Goal: Task Accomplishment & Management: Manage account settings

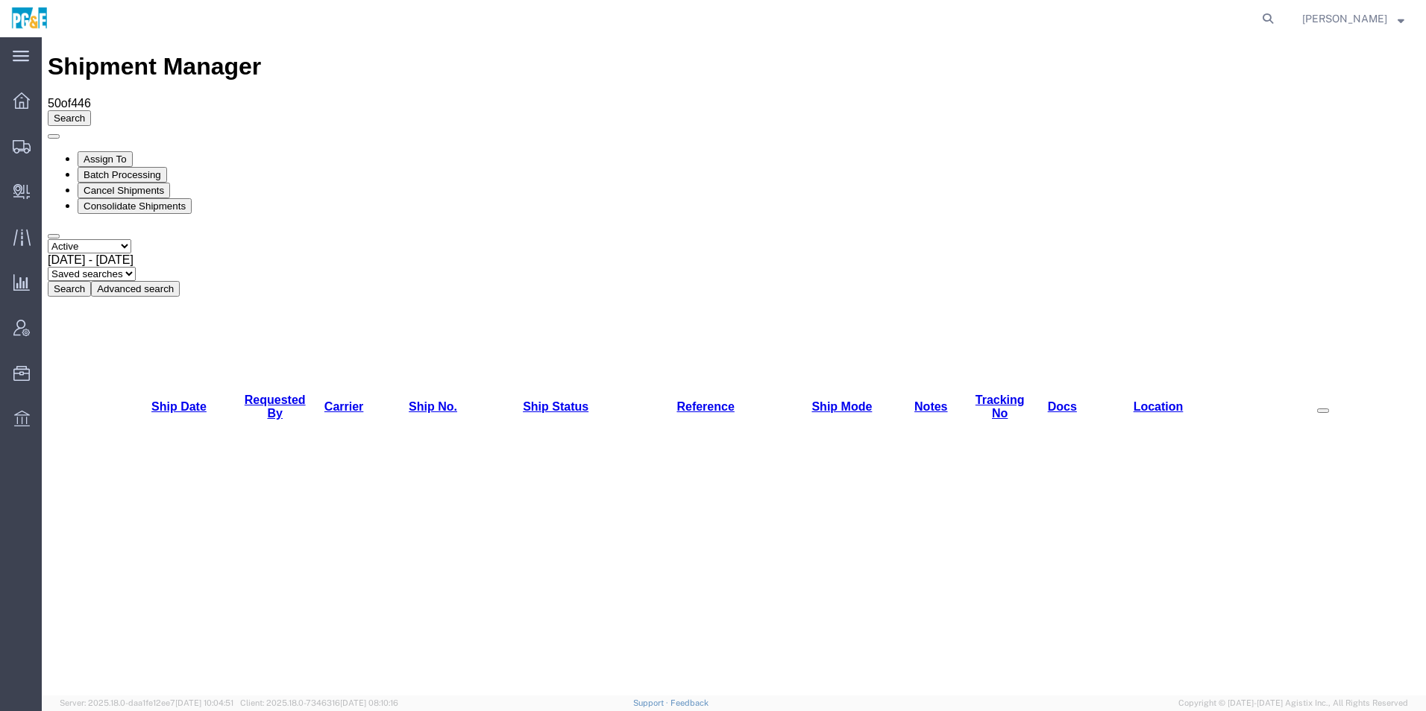
drag, startPoint x: 65, startPoint y: 102, endPoint x: 96, endPoint y: 111, distance: 32.6
click at [65, 239] on select "Select status Active All Shipments Approved Booked Canceled Delivered Denied Ne…" at bounding box center [90, 246] width 84 height 14
select select "ALL"
click at [48, 239] on select "Select status Active All Shipments Approved Booked Canceled Delivered Denied Ne…" at bounding box center [90, 246] width 84 height 14
click at [133, 254] on span "[DATE] - [DATE]" at bounding box center [91, 260] width 86 height 13
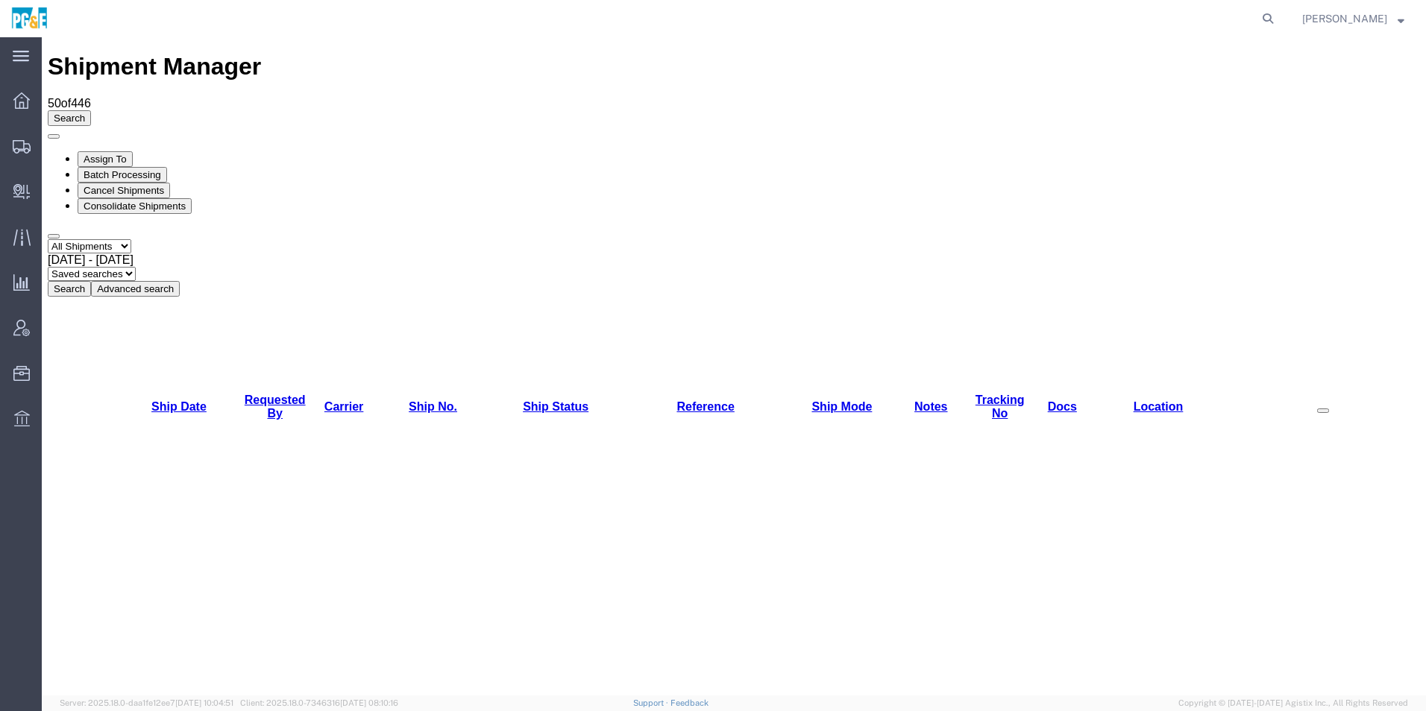
click at [91, 281] on button "Search" at bounding box center [69, 289] width 43 height 16
click at [280, 394] on link "Requested By" at bounding box center [275, 407] width 61 height 26
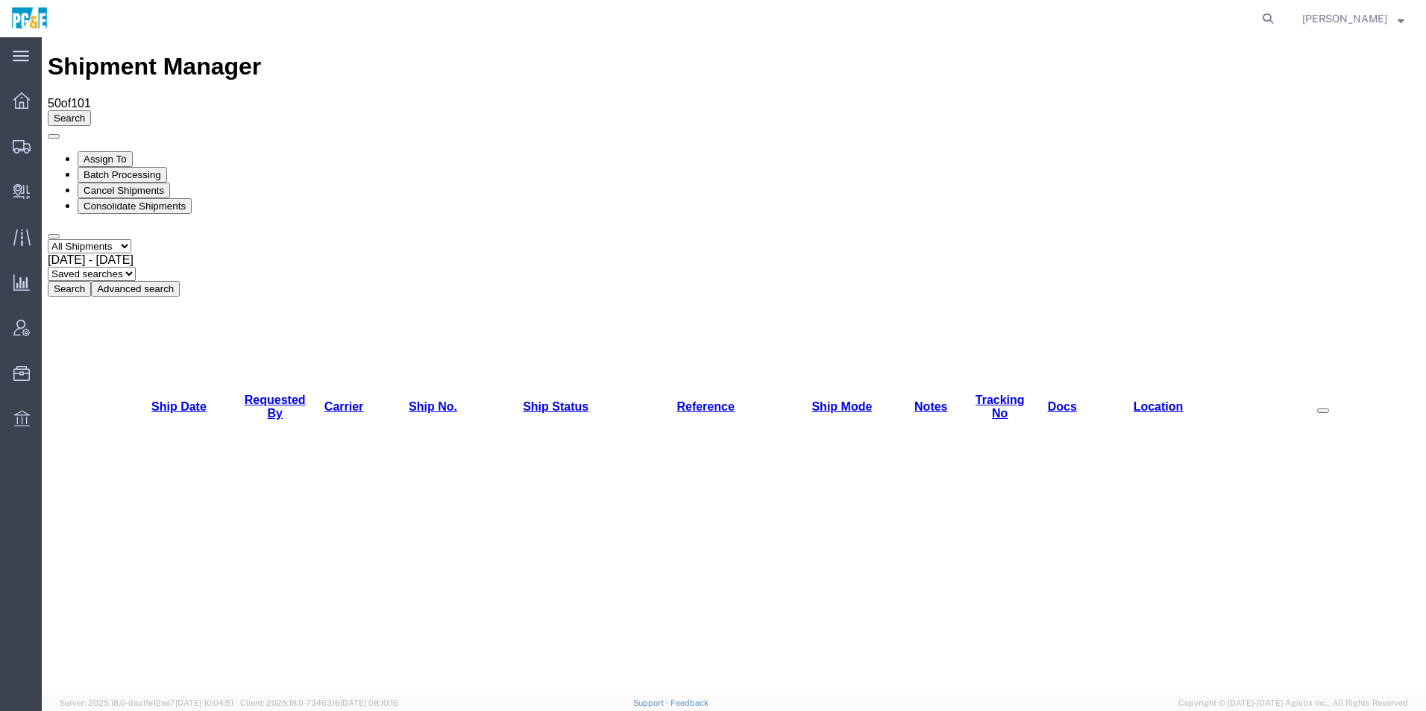
checkbox input "true"
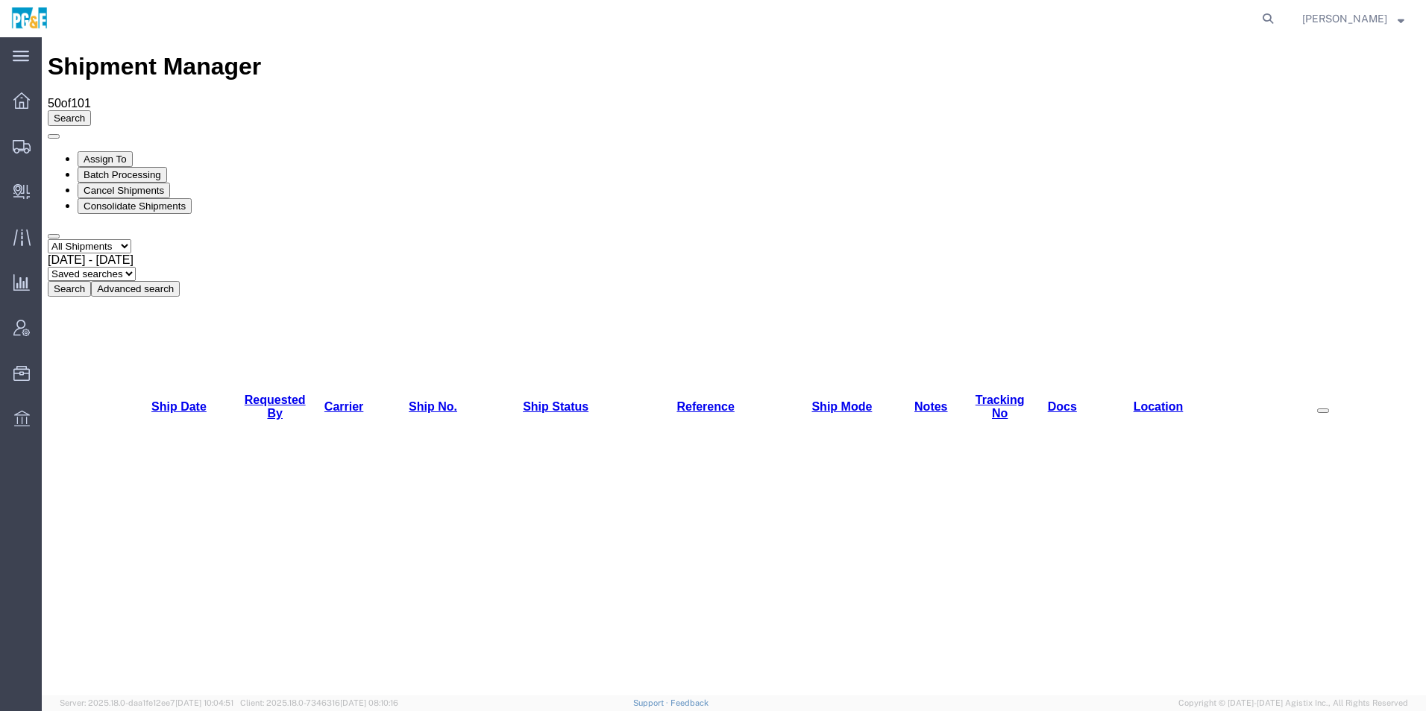
checkbox input "true"
click at [170, 183] on button "Cancel Shipments" at bounding box center [124, 191] width 92 height 16
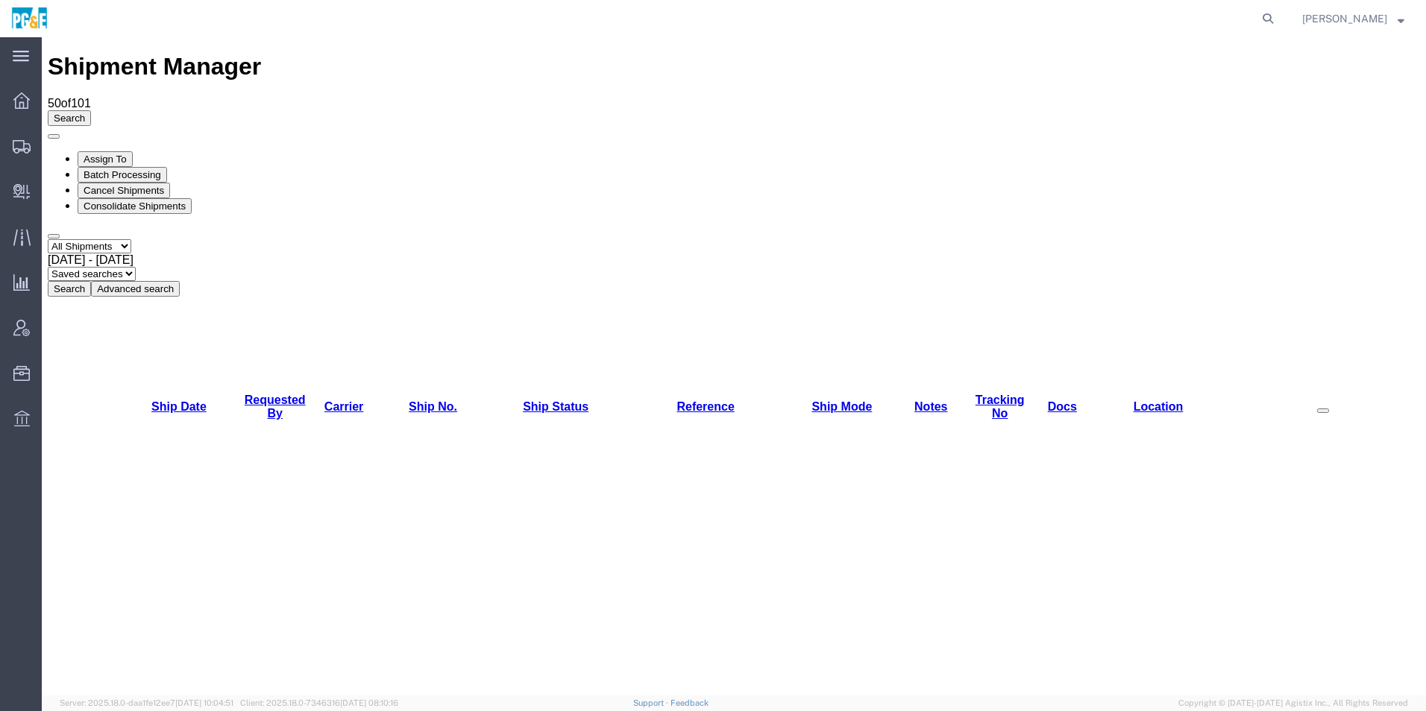
checkbox input "true"
click at [170, 183] on button "Cancel Shipments" at bounding box center [124, 191] width 92 height 16
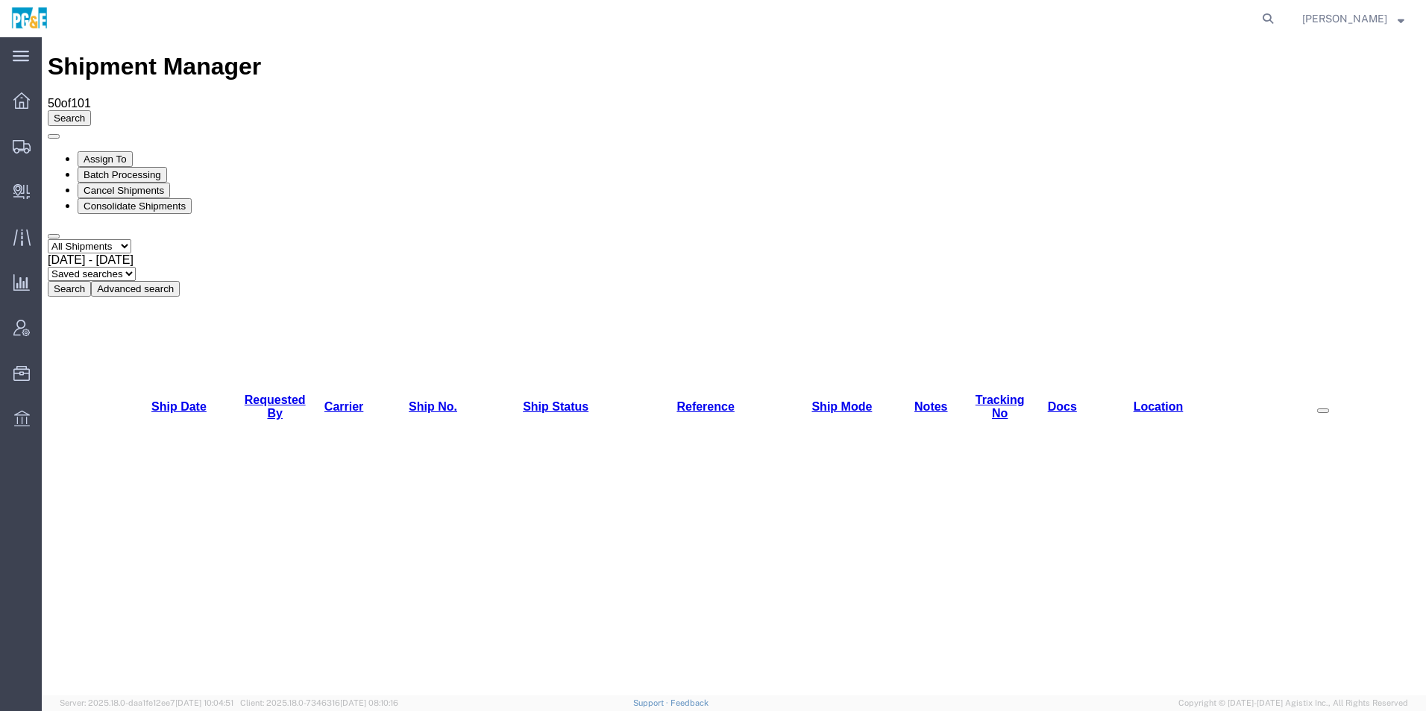
drag, startPoint x: 184, startPoint y: 109, endPoint x: 318, endPoint y: 122, distance: 134.8
click at [184, 254] on div "[DATE] - [DATE]" at bounding box center [734, 260] width 1372 height 13
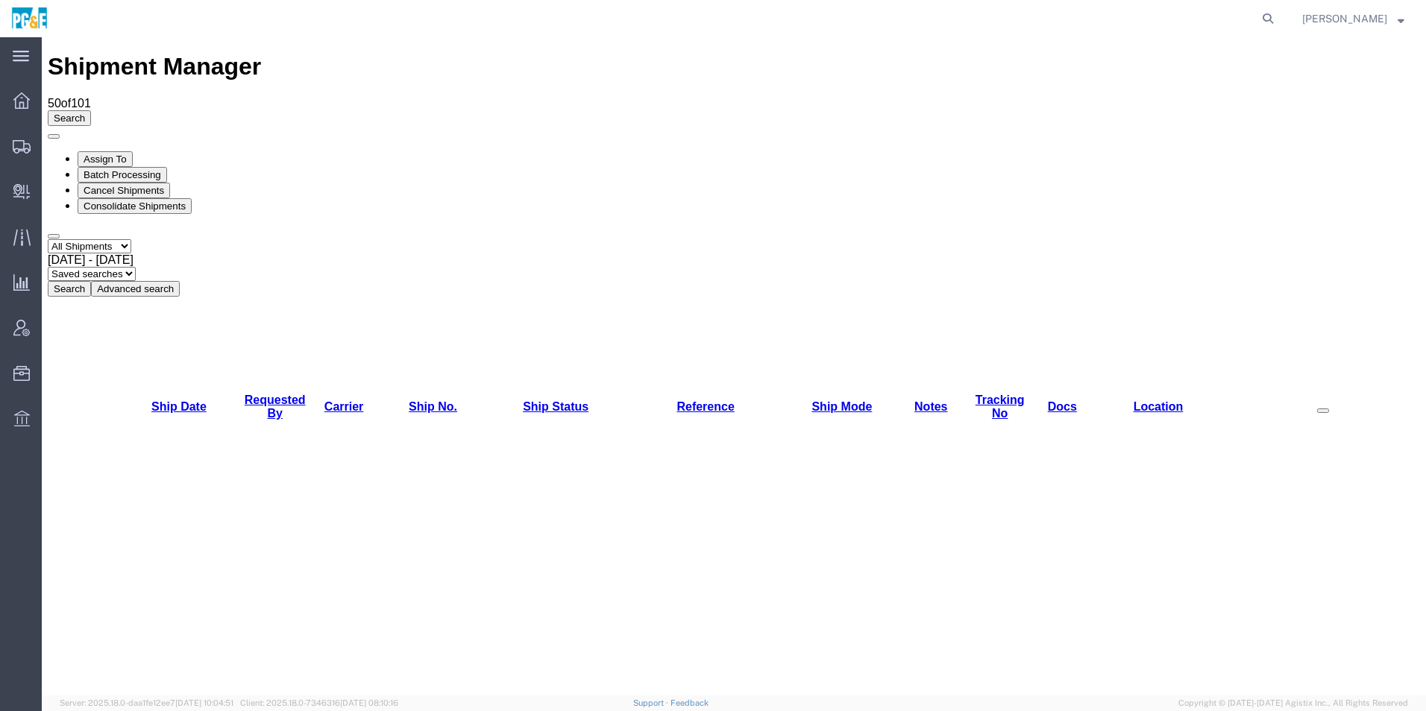
click at [91, 281] on button "Search" at bounding box center [69, 289] width 43 height 16
checkbox input "true"
click at [170, 183] on button "Cancel Shipments" at bounding box center [124, 191] width 92 height 16
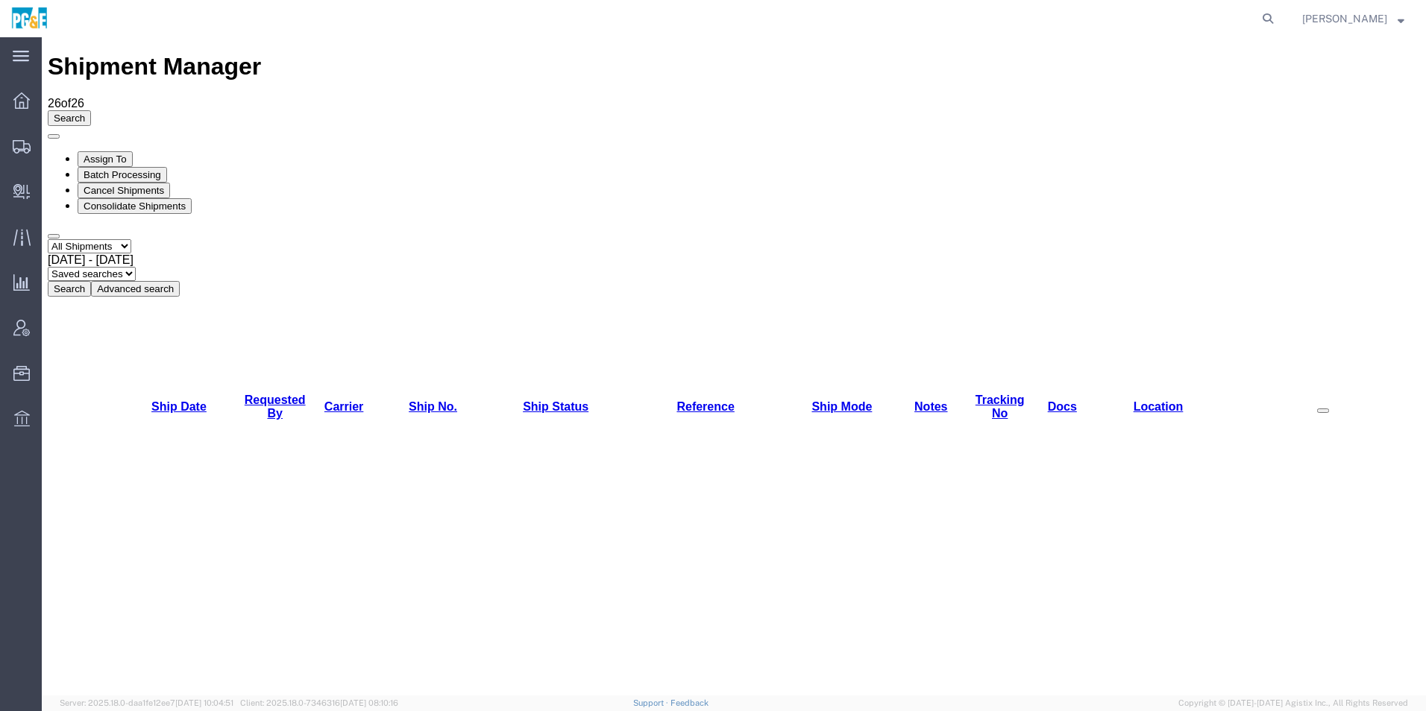
click at [133, 254] on span "[DATE] - [DATE]" at bounding box center [91, 260] width 86 height 13
click at [91, 281] on button "Search" at bounding box center [69, 289] width 43 height 16
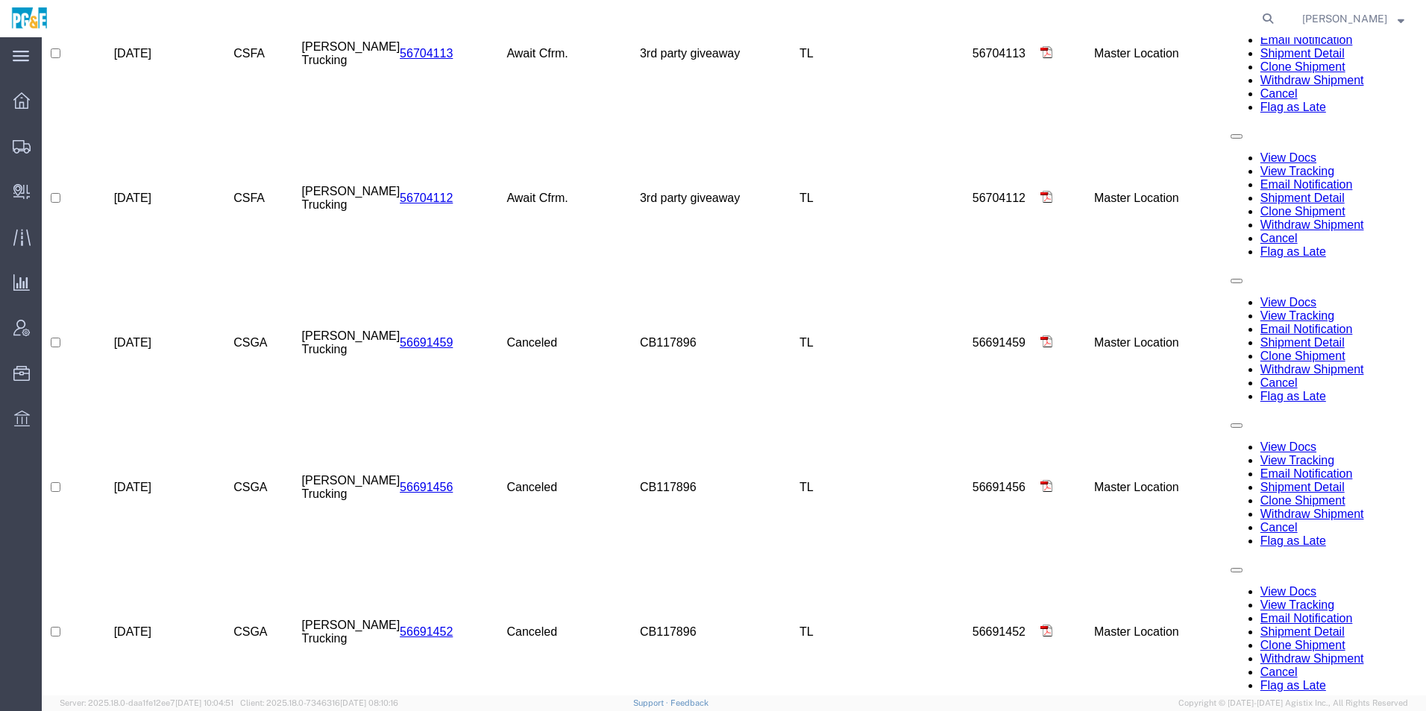
scroll to position [1666, 0]
checkbox input "true"
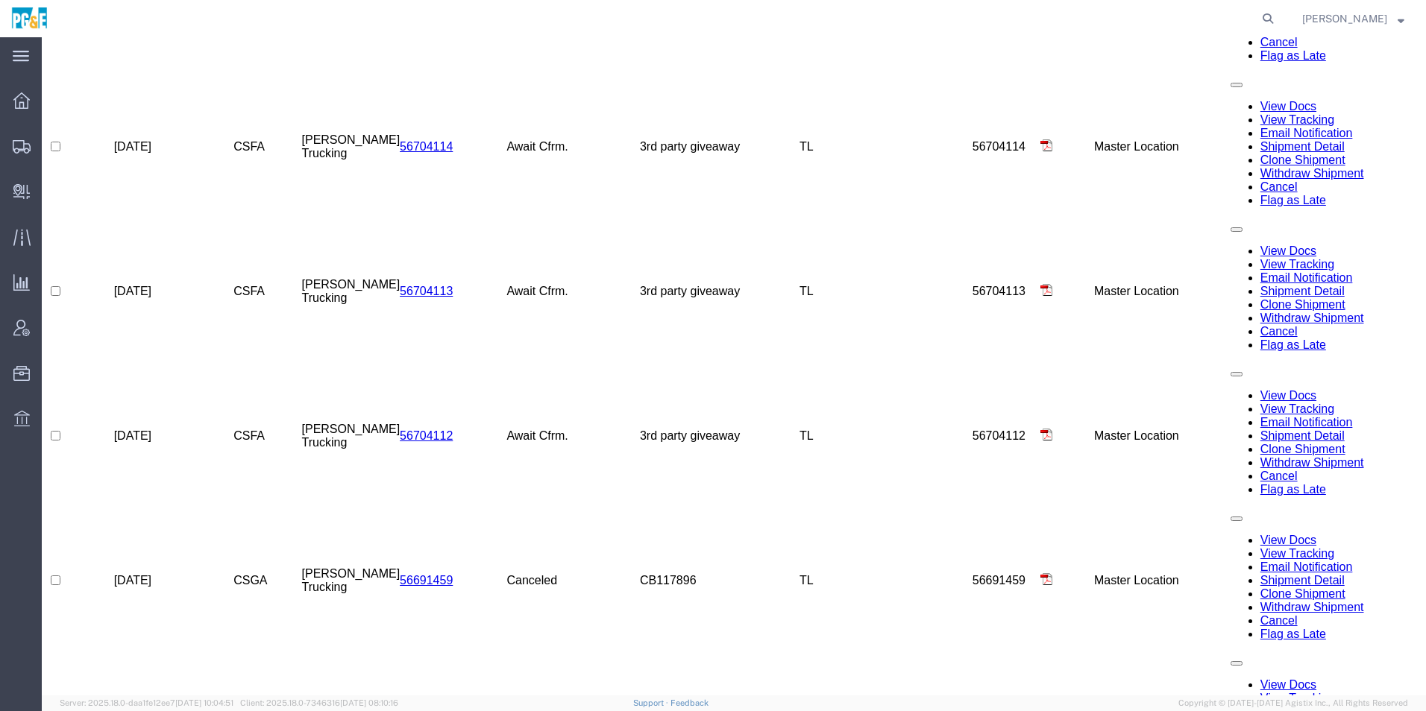
scroll to position [1455, 0]
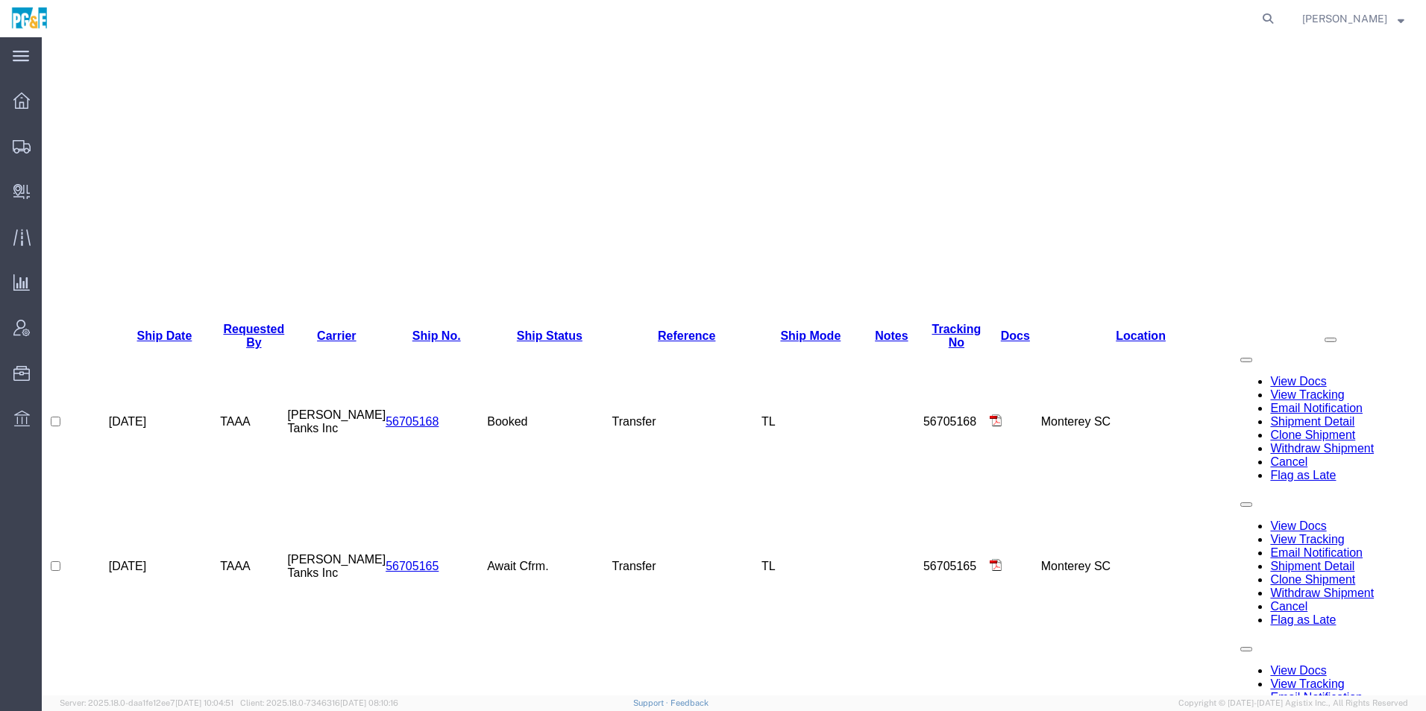
scroll to position [411, 0]
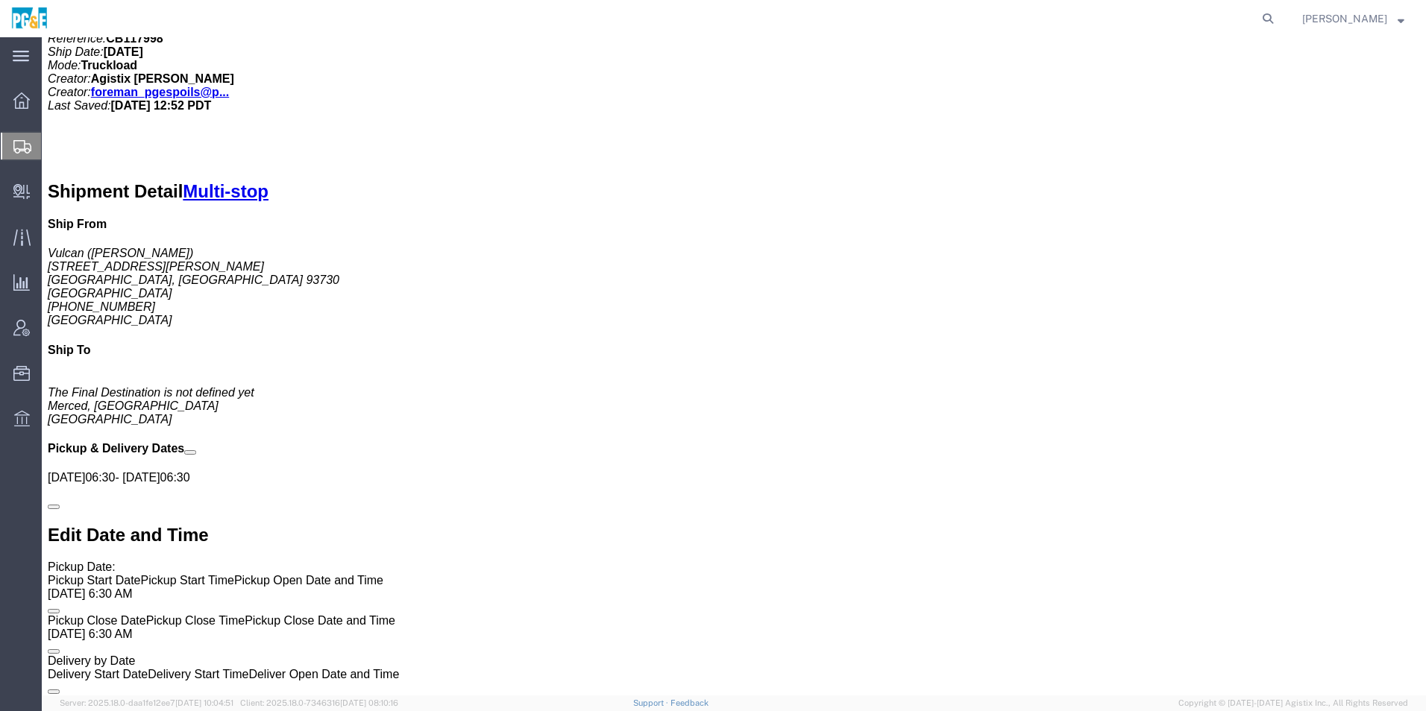
scroll to position [895, 0]
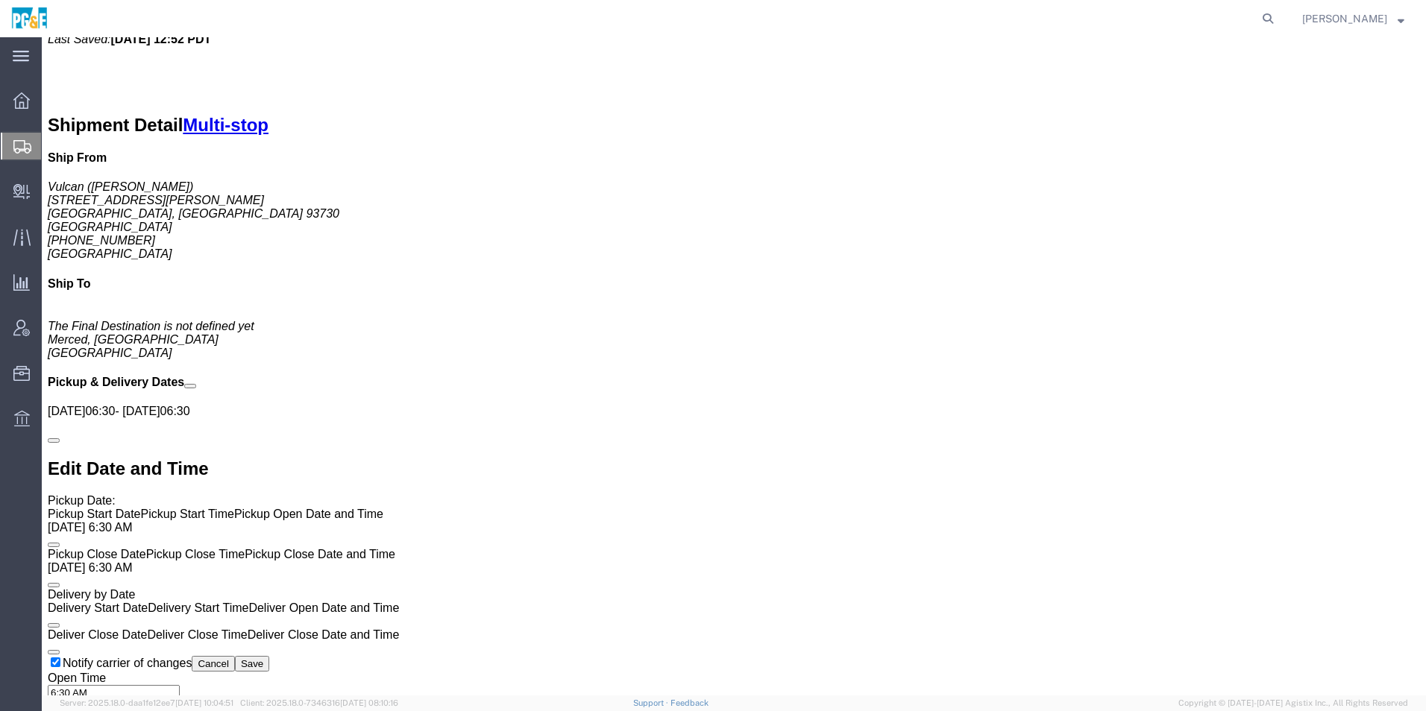
click link "Edit"
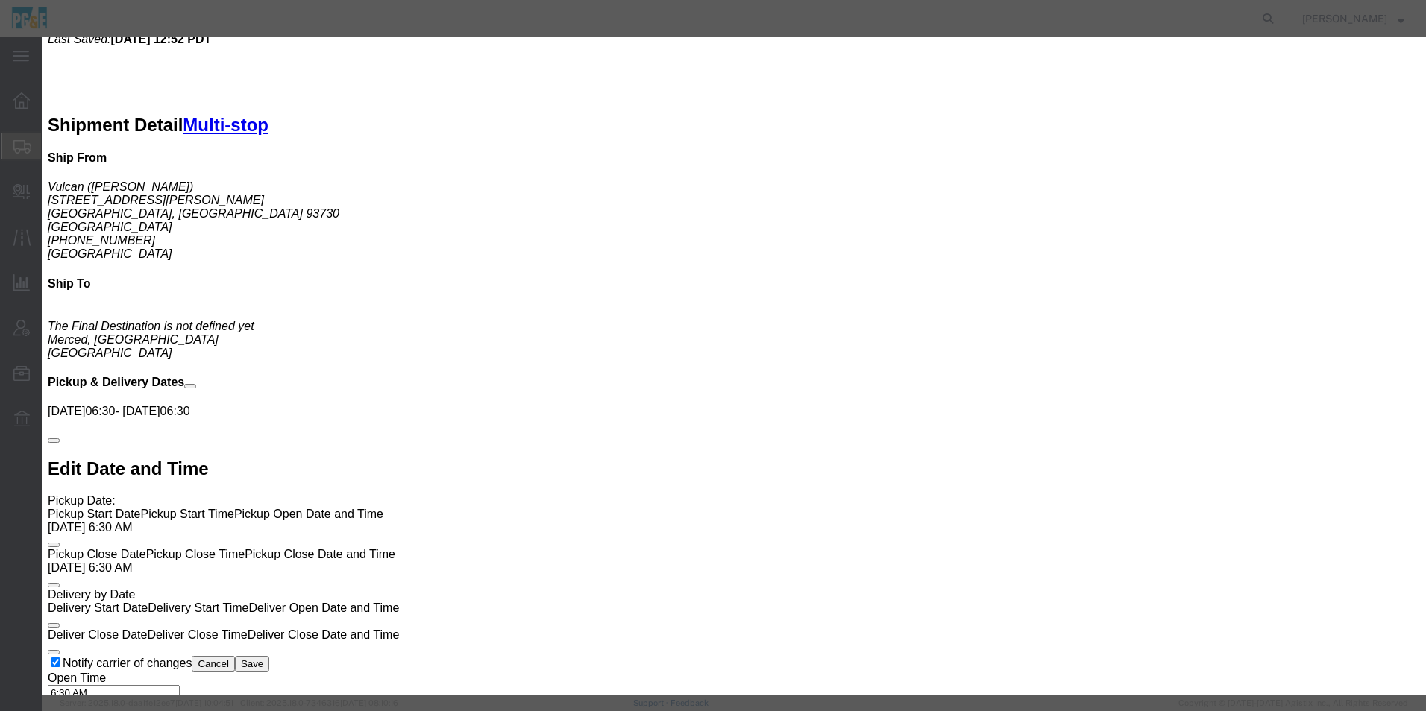
select select
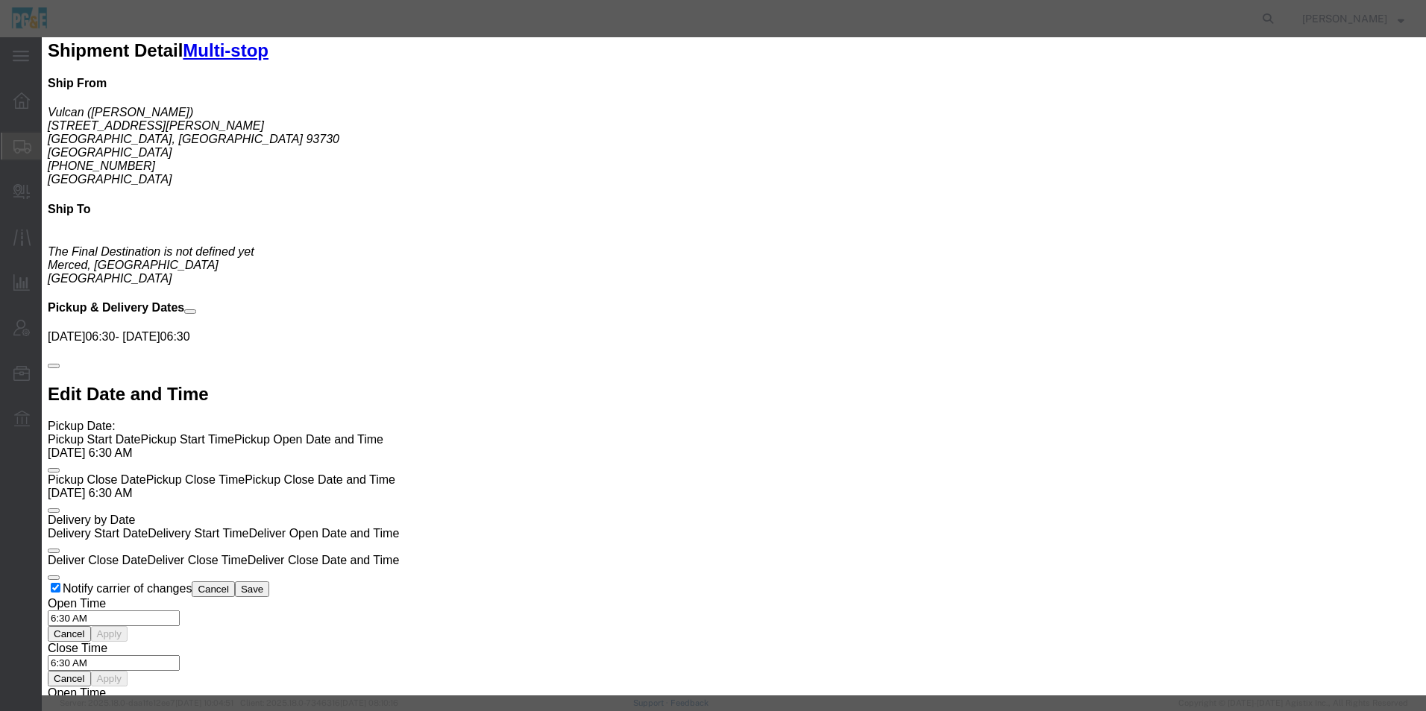
type input "[GEOGRAPHIC_DATA]"
select select "41212"
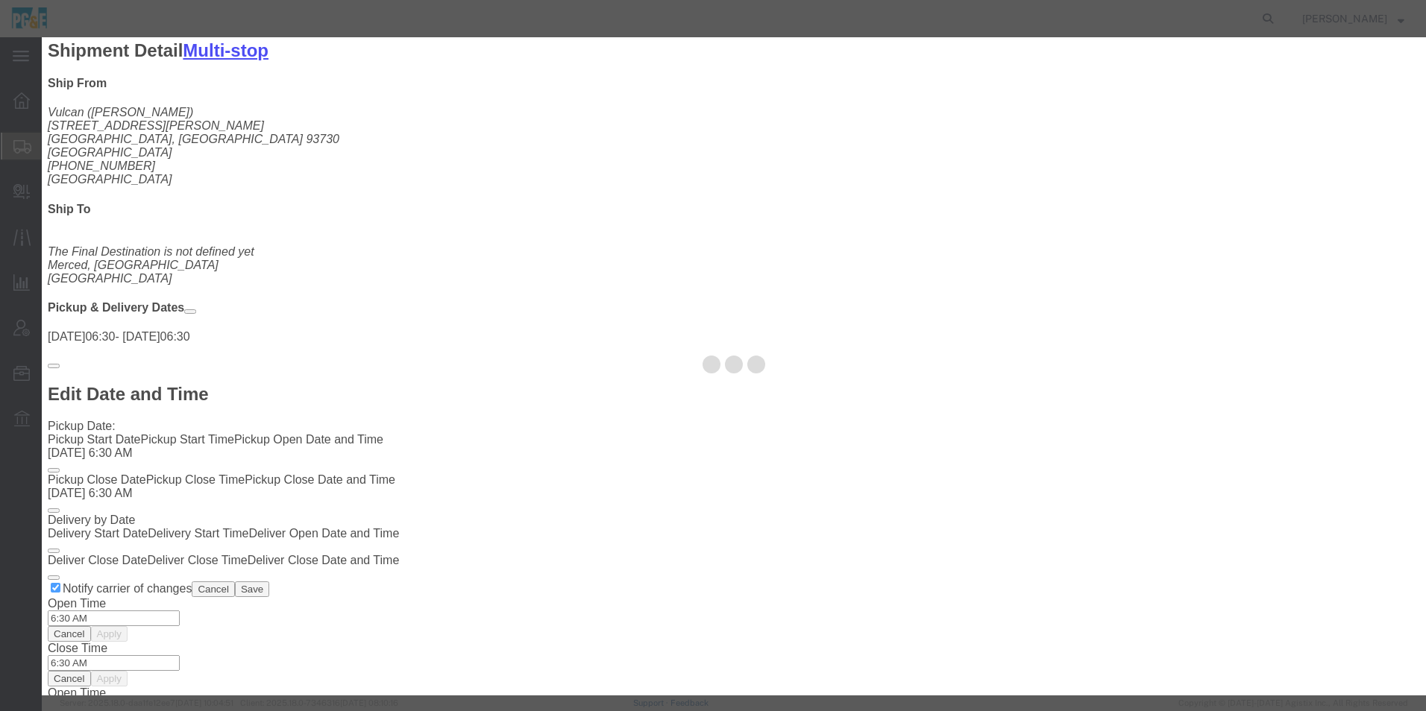
type input "[STREET_ADDRESS]"
type input "[PHONE_NUMBER]"
select select "QRRY"
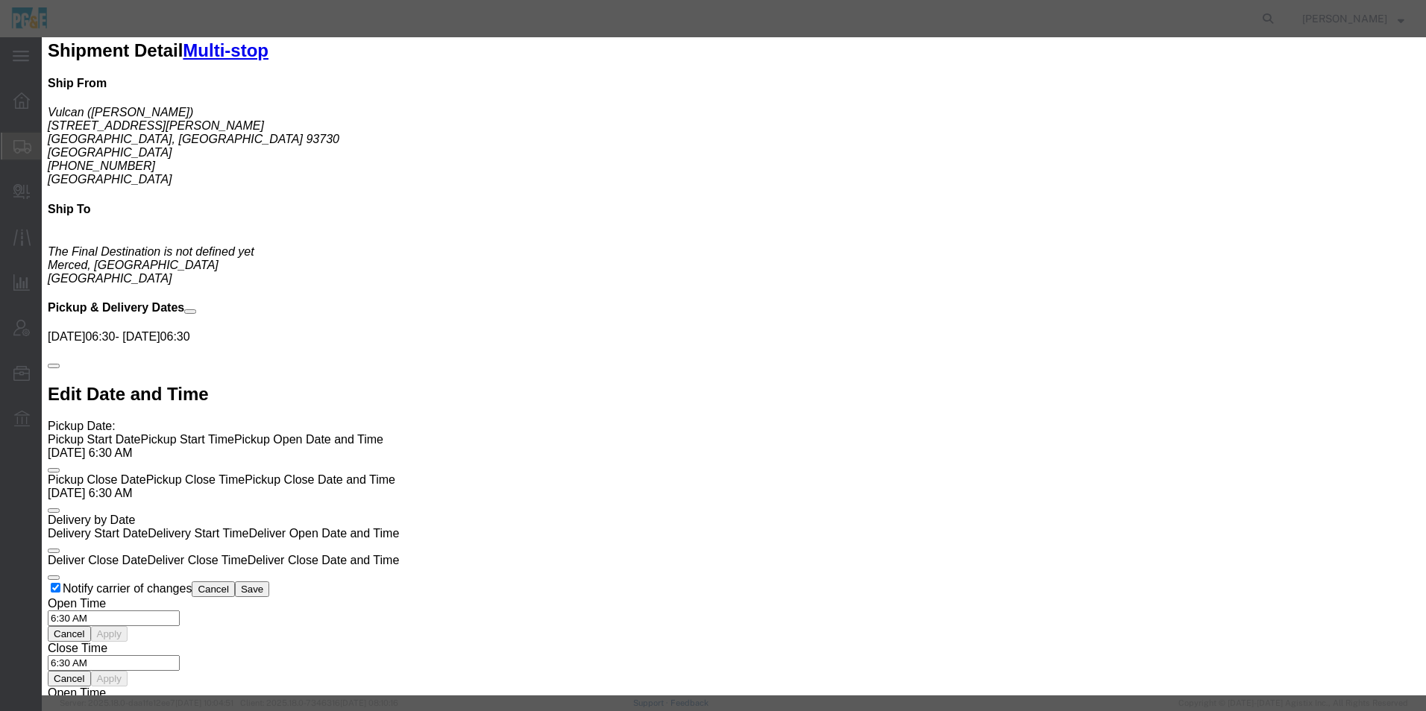
select select "CA"
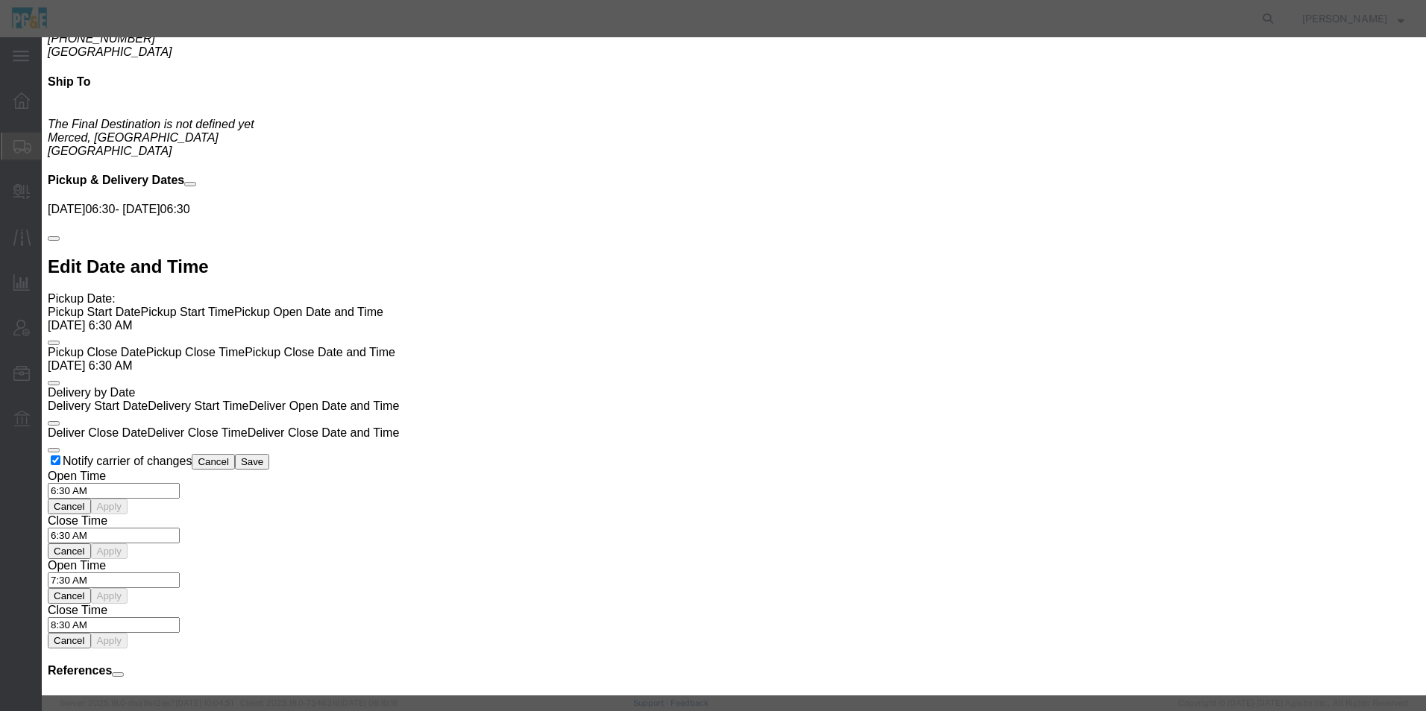
scroll to position [1193, 0]
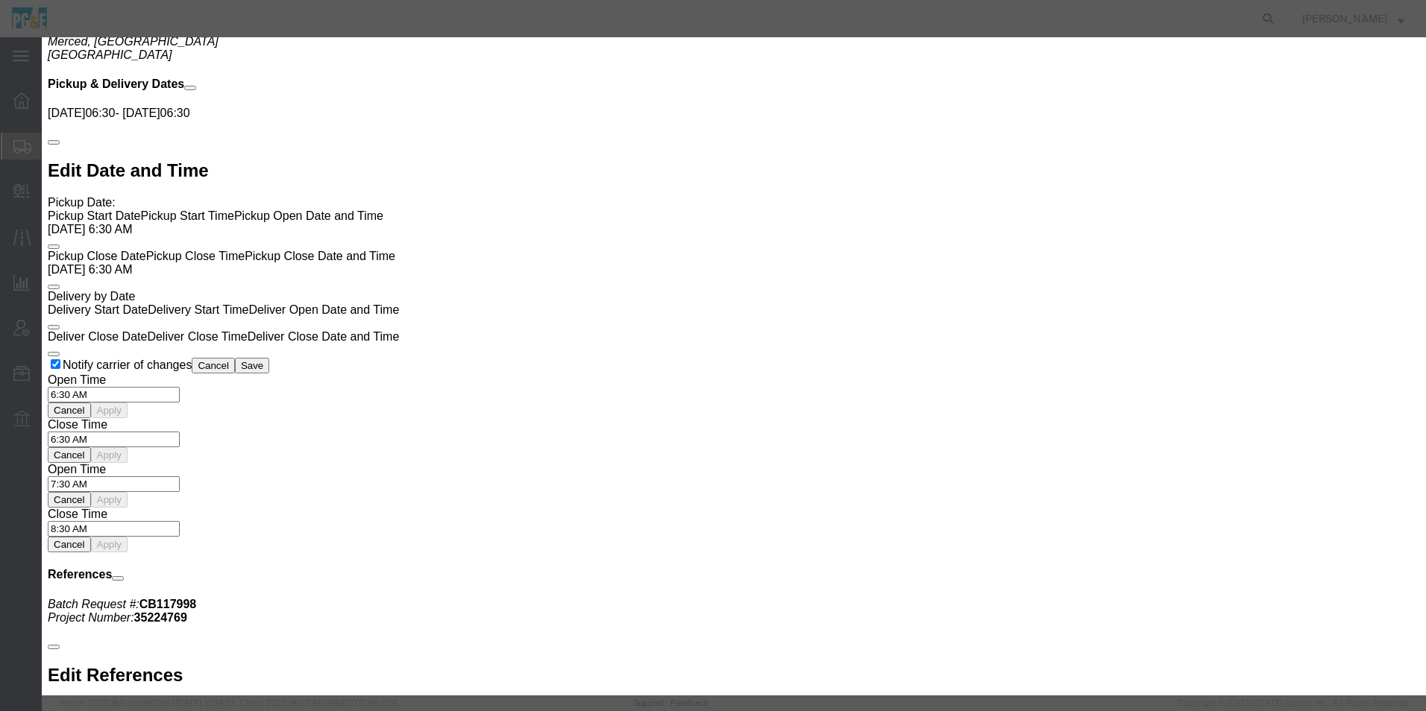
type input "vulcan"
select select "41213"
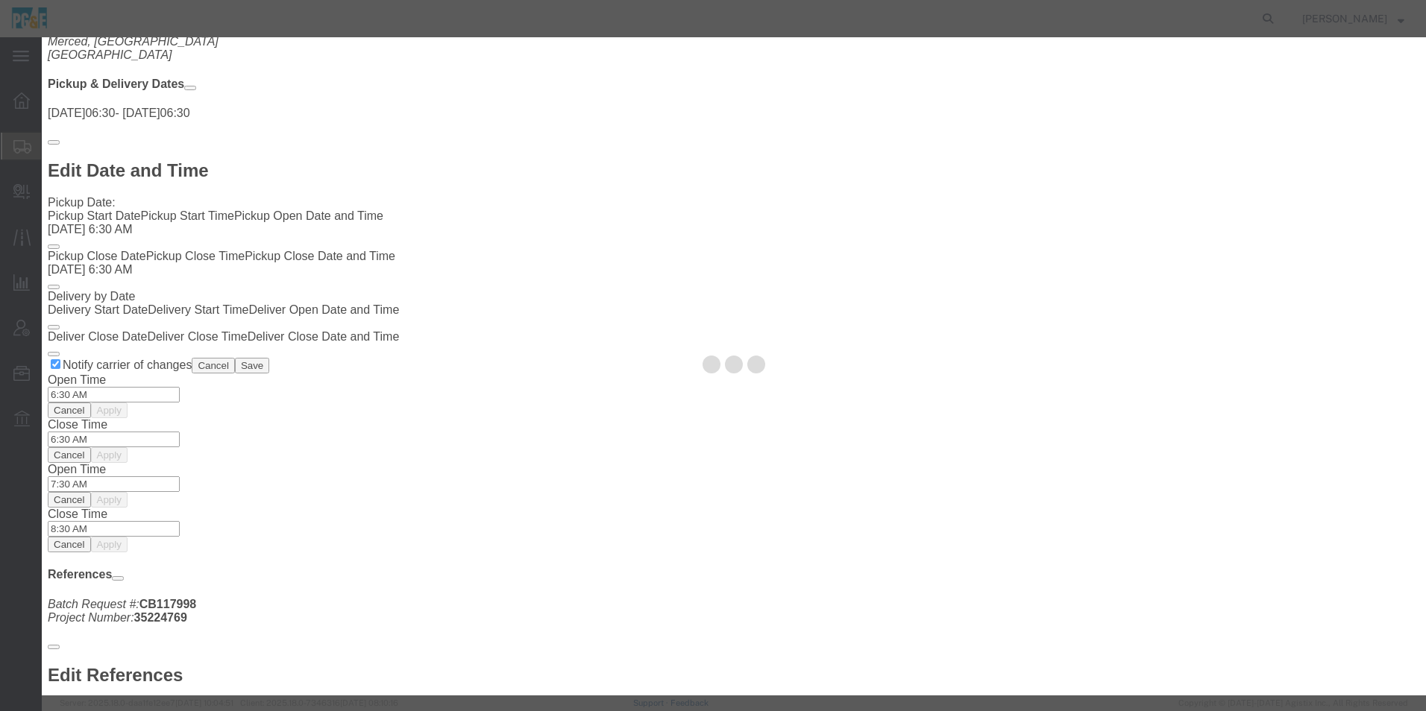
type input "17041 E [GEOGRAPHIC_DATA]"
type input "Sanger"
type input "93657"
type input "[PHONE_NUMBER]"
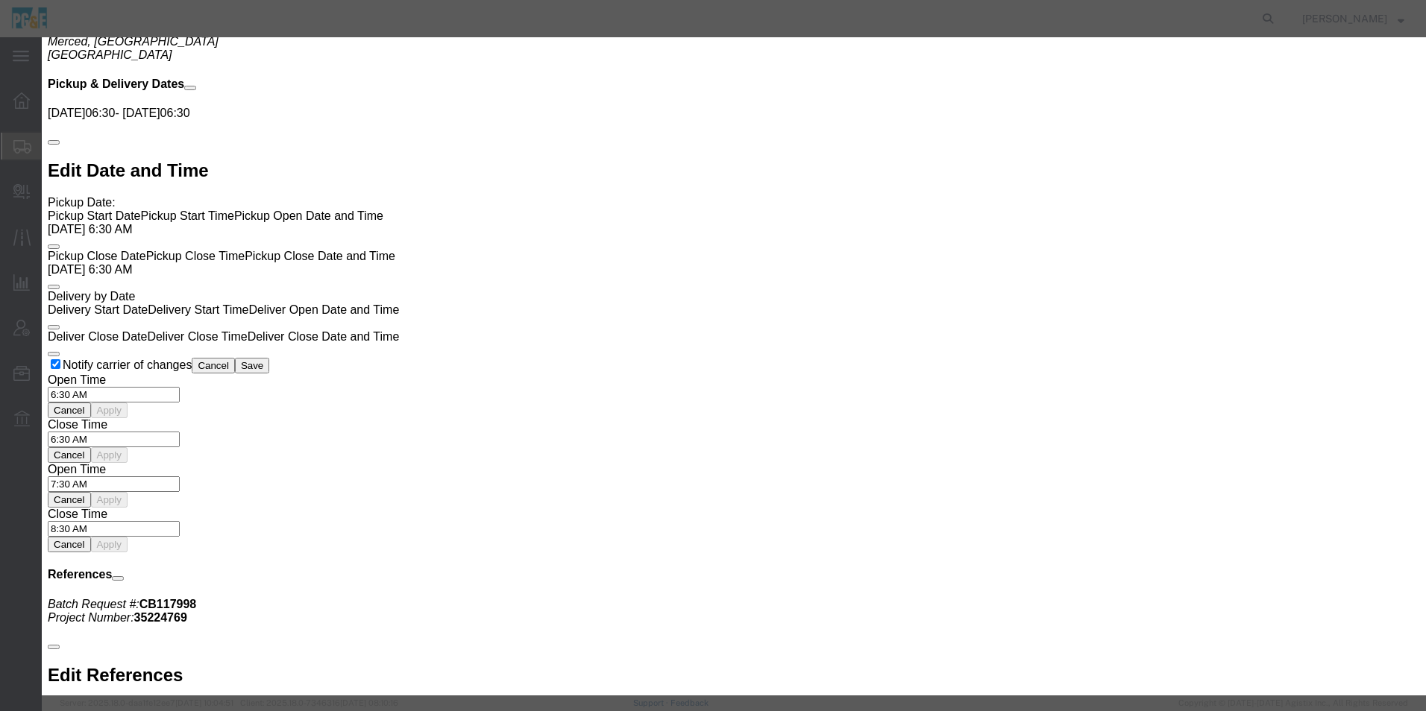
select select "CA"
click button "Save"
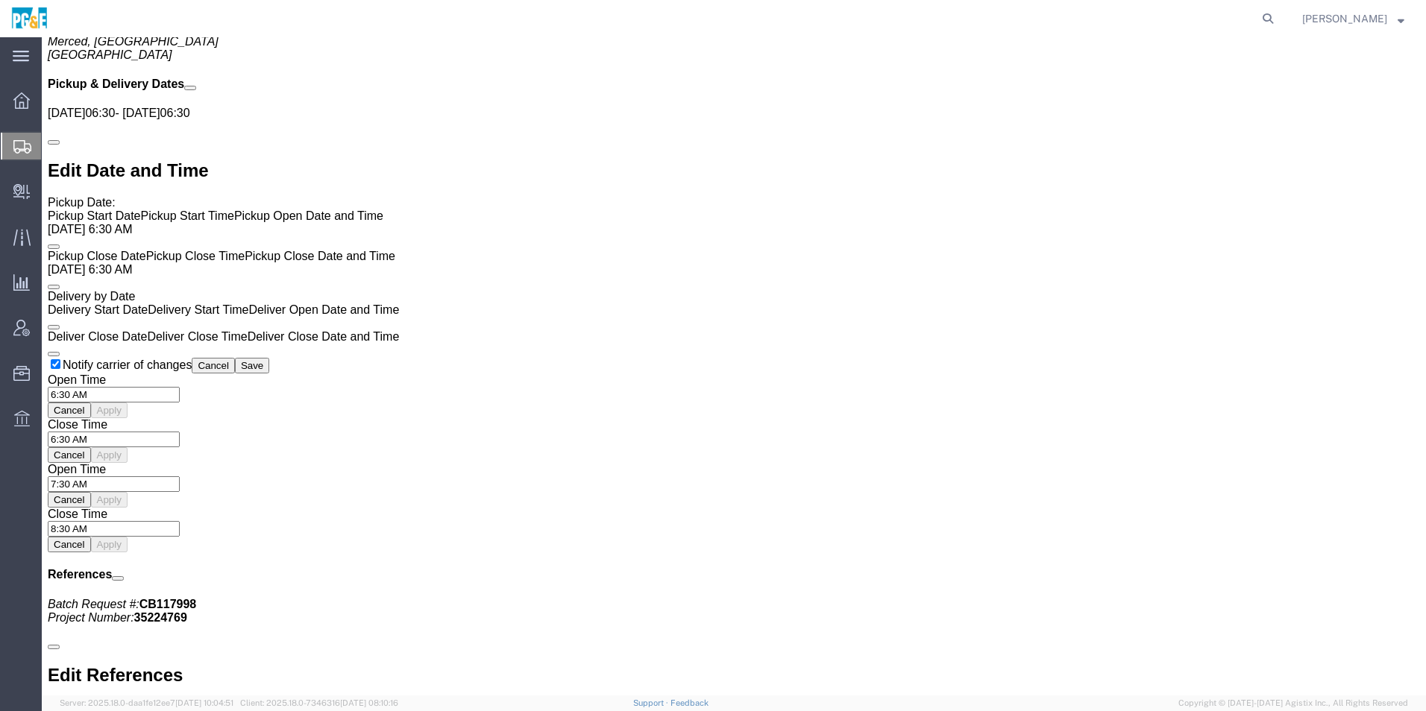
click link "Move to top"
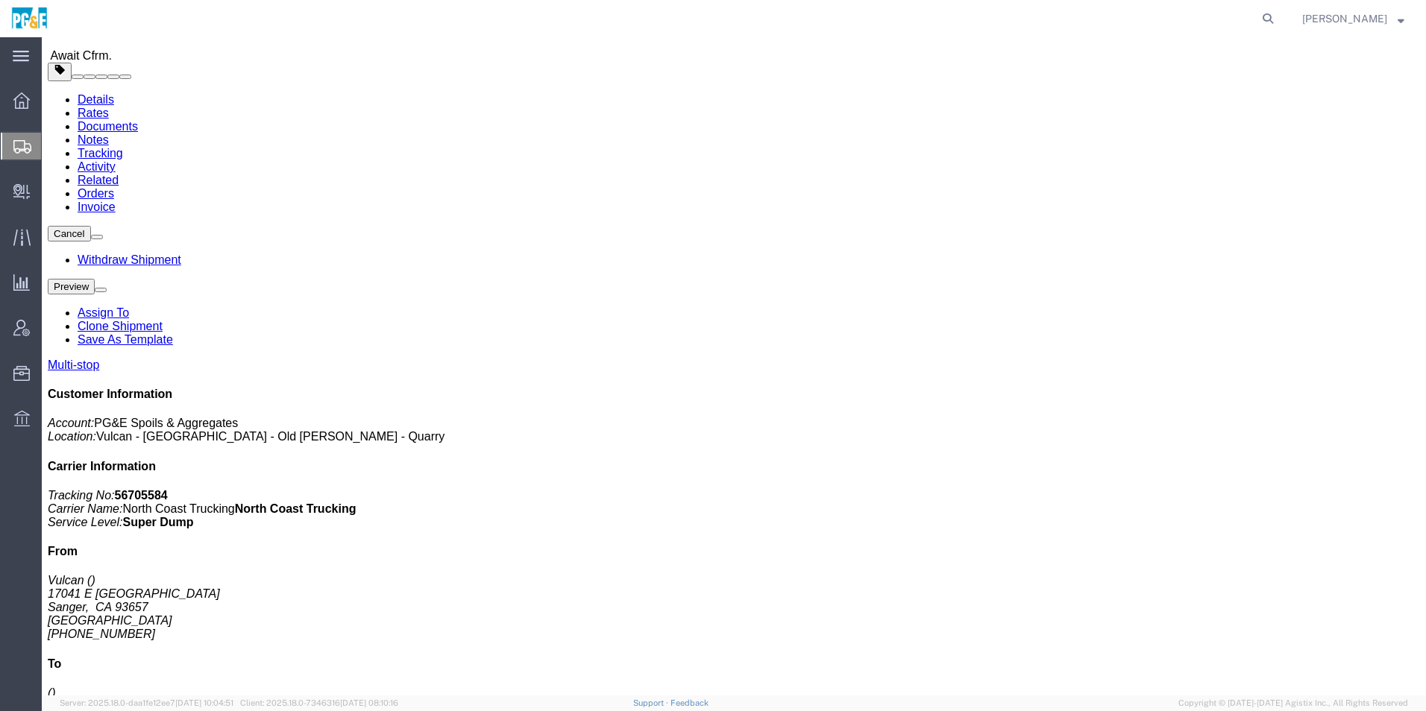
scroll to position [0, 0]
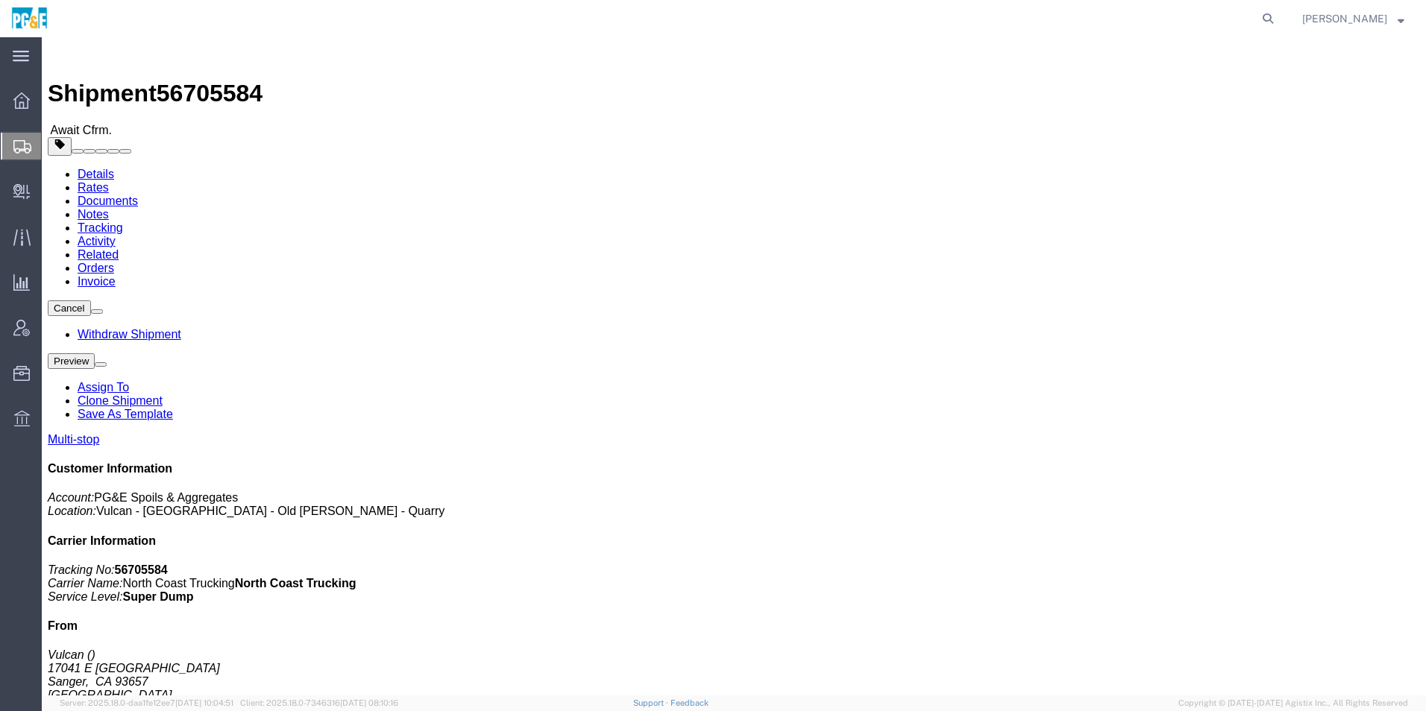
click span "button"
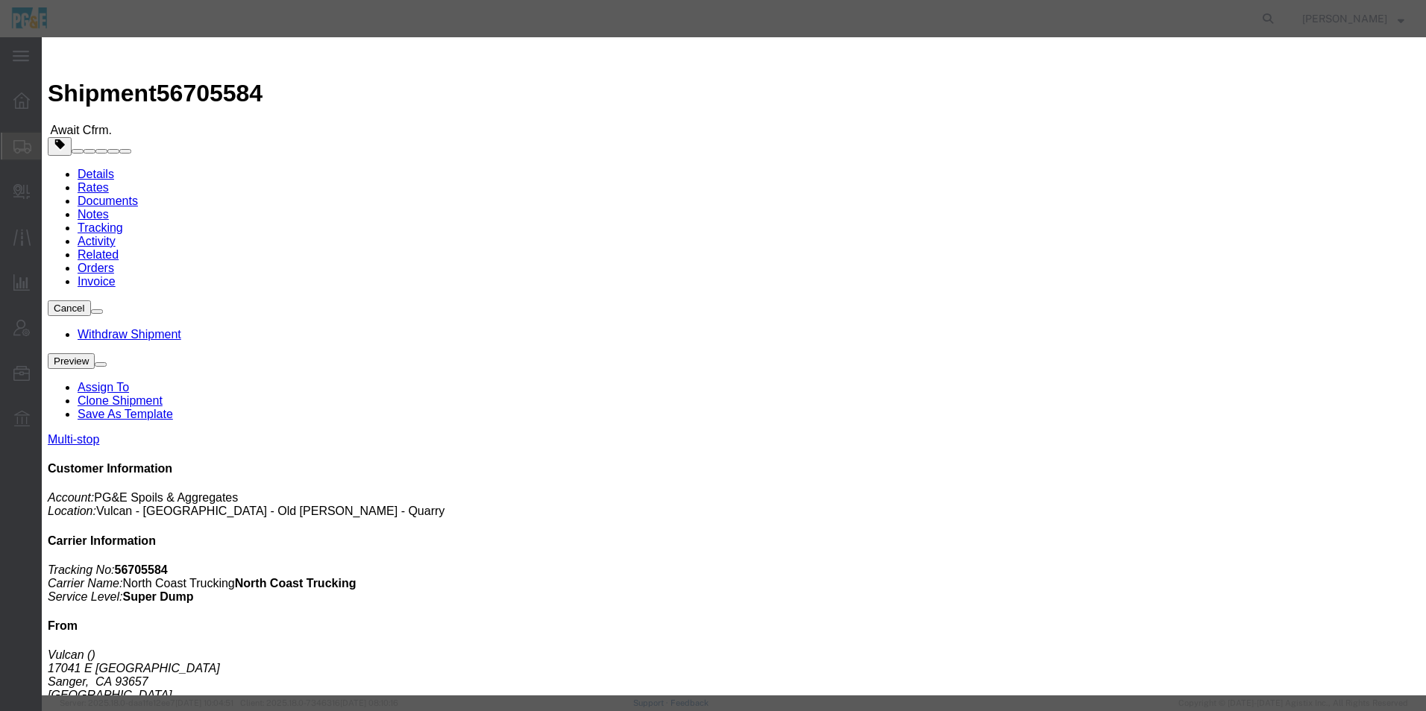
click button "Save"
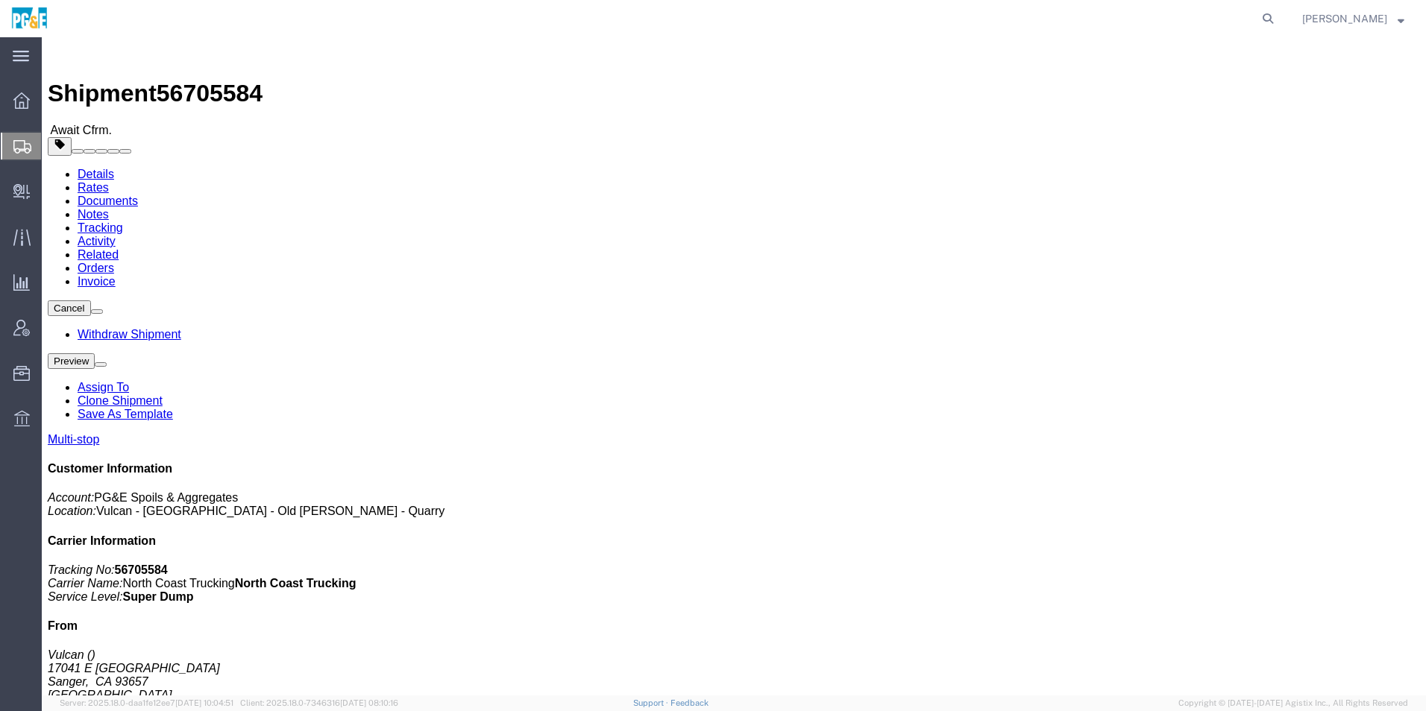
drag, startPoint x: 936, startPoint y: 172, endPoint x: 876, endPoint y: 154, distance: 63.2
click button "Close"
